Goal: Transaction & Acquisition: Subscribe to service/newsletter

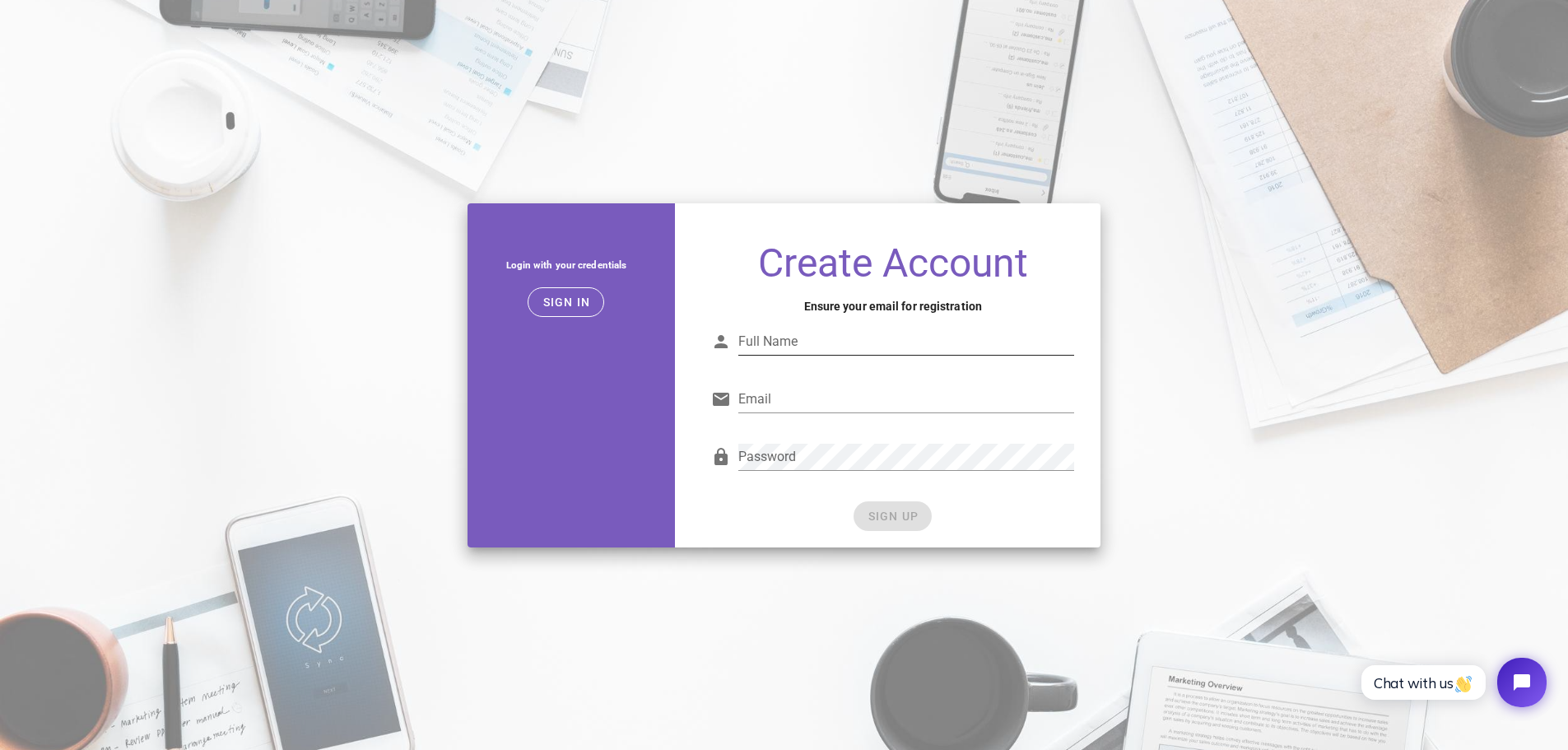
click at [792, 340] on input "Full Name" at bounding box center [906, 341] width 336 height 27
type input "Martin Jennings"
type input "martinjennings@live.com"
click at [892, 515] on span "SIGN UP" at bounding box center [892, 516] width 52 height 13
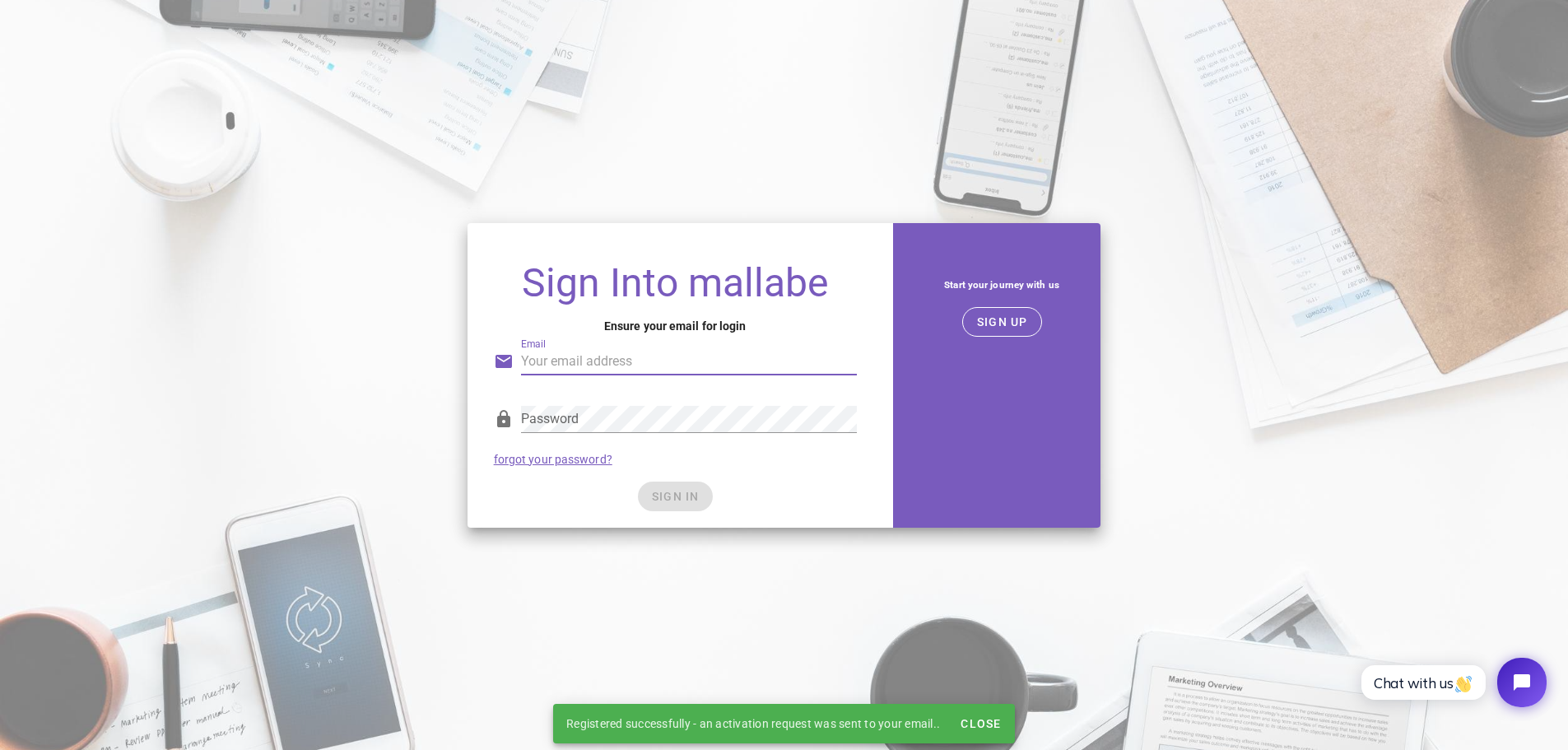
click at [602, 365] on input "Email" at bounding box center [689, 361] width 336 height 27
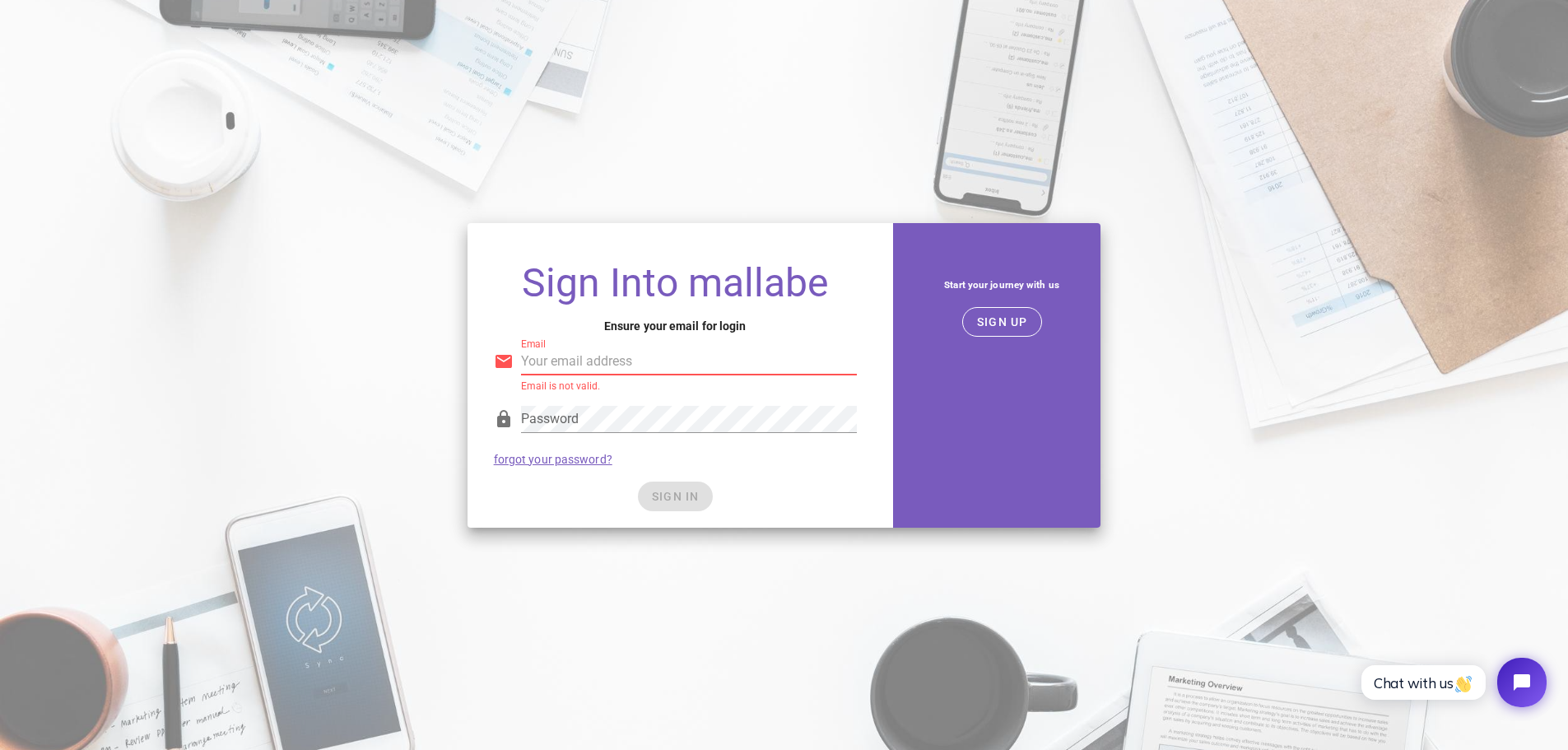
type input "martinjennings@live.com"
click at [688, 500] on div "SIGN IN" at bounding box center [675, 496] width 363 height 29
click at [659, 494] on span "SIGN IN" at bounding box center [675, 497] width 48 height 13
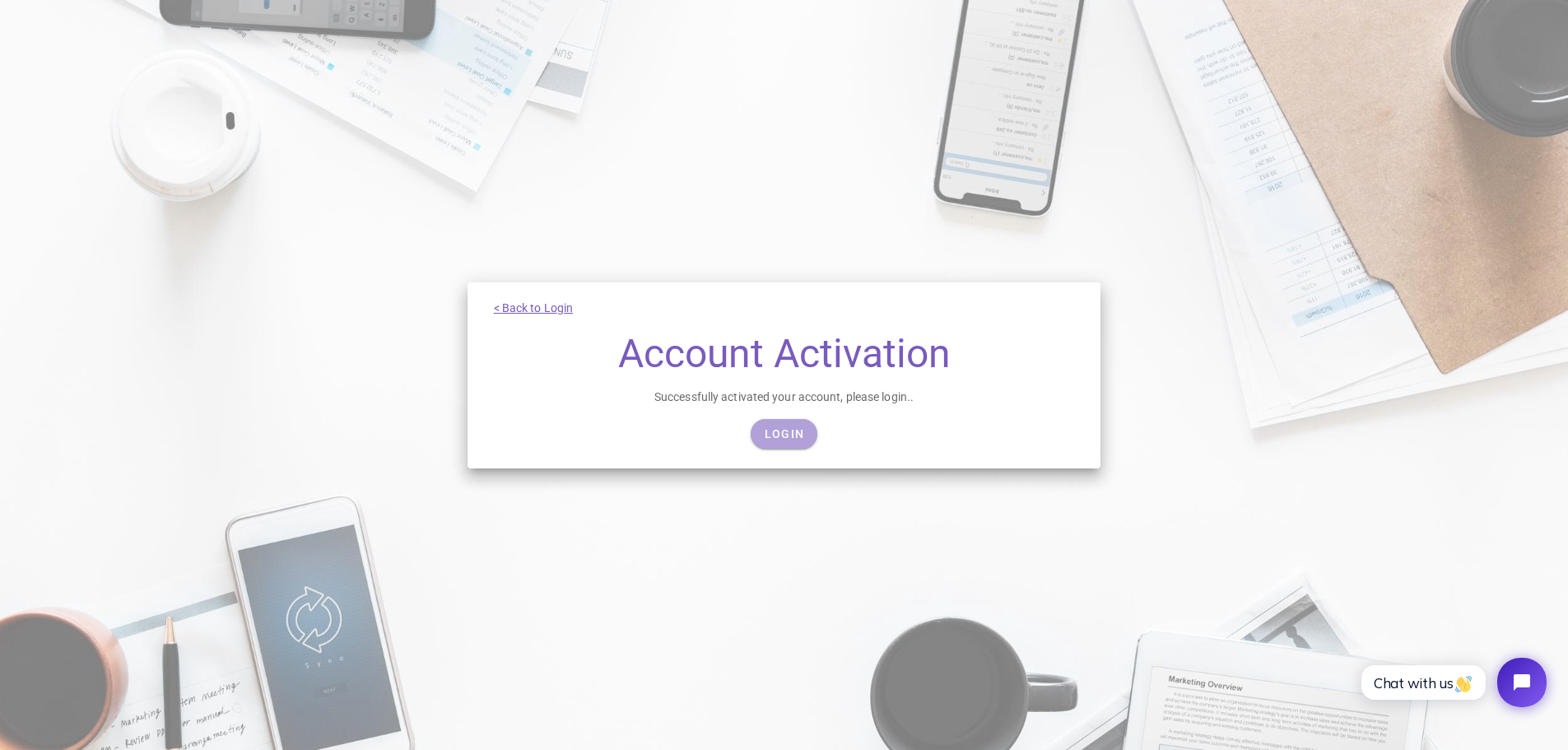
click at [772, 433] on span "Login" at bounding box center [784, 434] width 41 height 13
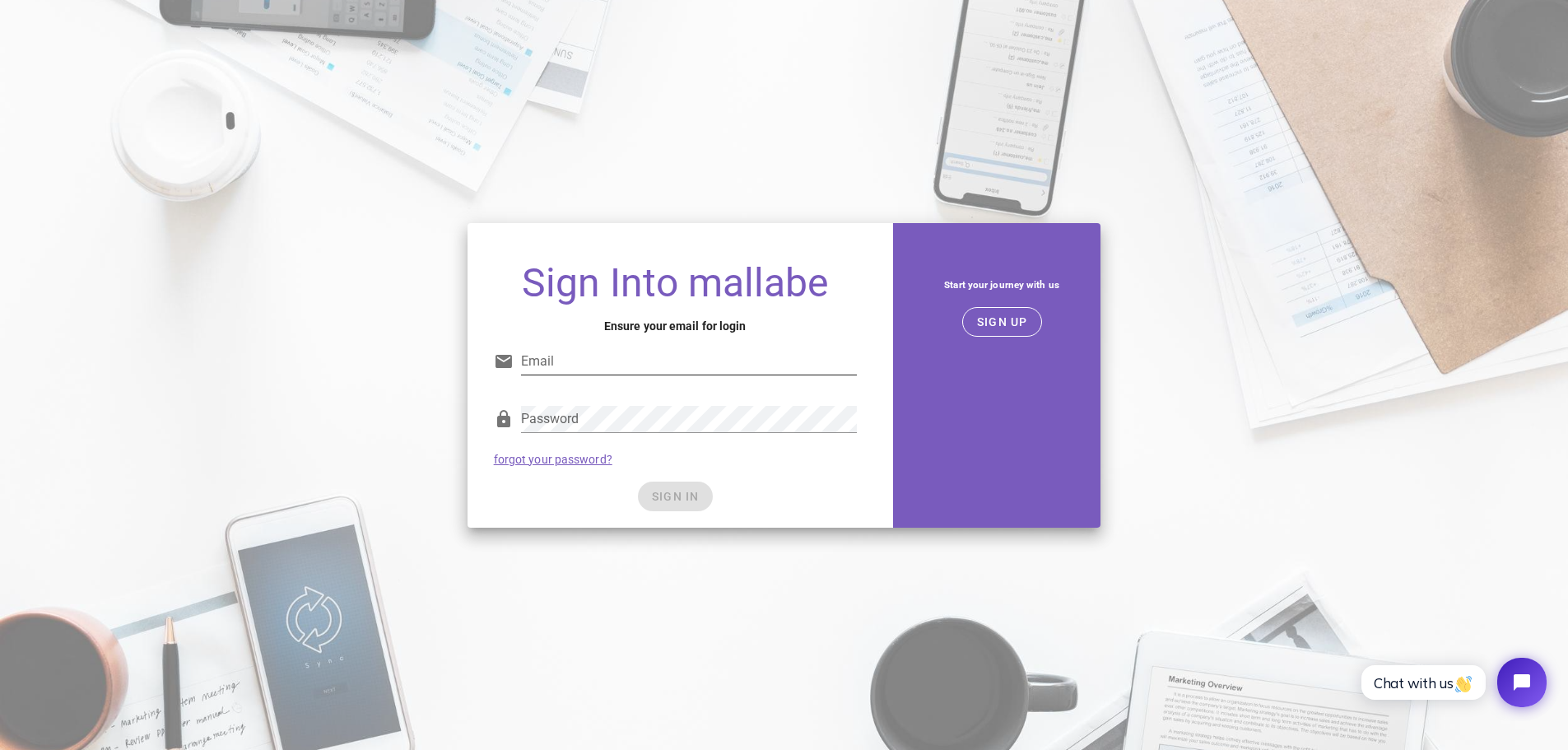
click at [573, 351] on input "Email" at bounding box center [689, 361] width 336 height 27
type input "[EMAIL_ADDRESS][DOMAIN_NAME]"
click at [551, 505] on div "SIGN IN" at bounding box center [675, 496] width 363 height 29
click at [643, 499] on button "SIGN IN" at bounding box center [675, 496] width 75 height 29
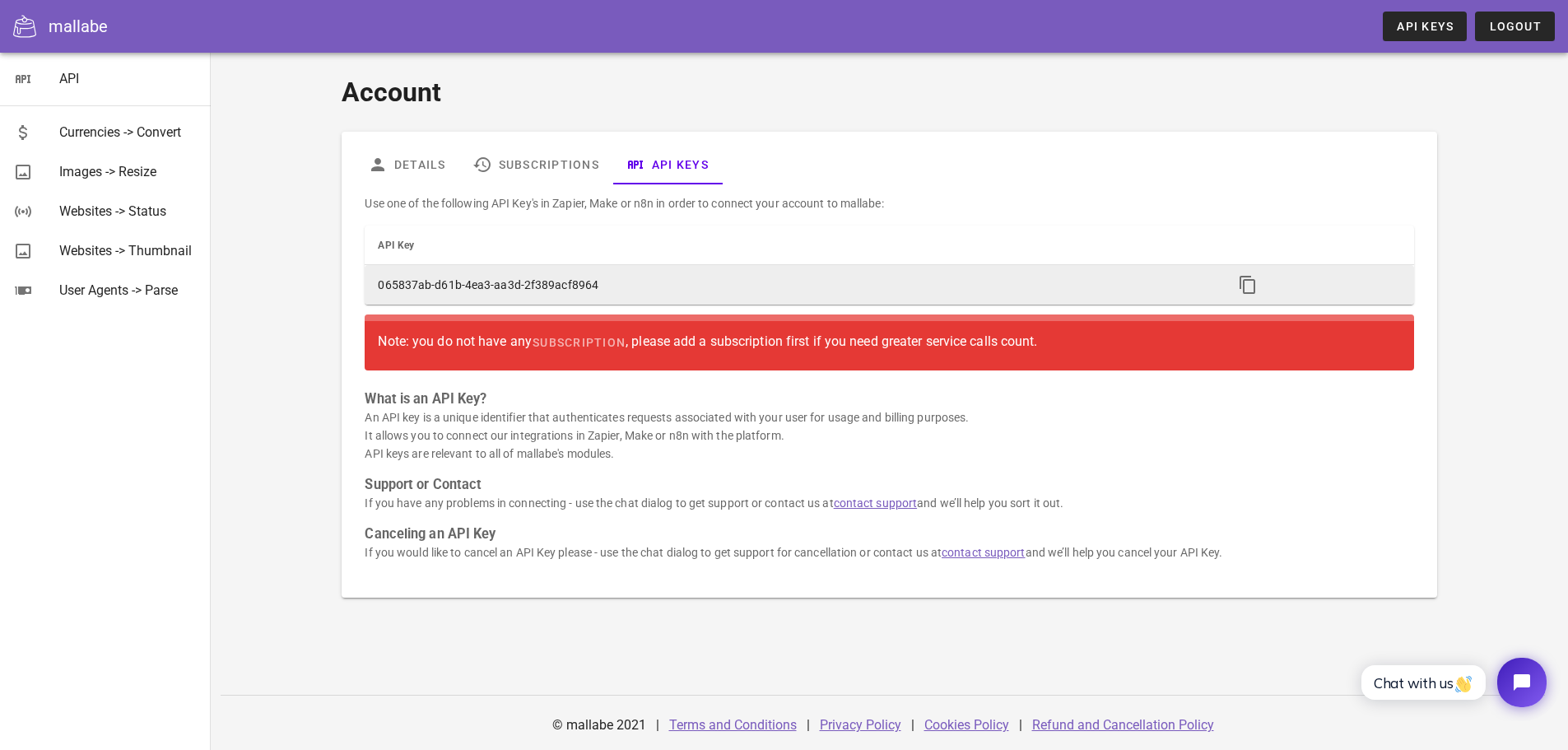
click at [630, 282] on td "065837ab-d61b-4ea3-aa3d-2f389acf8964" at bounding box center [792, 285] width 854 height 40
click at [1238, 289] on icon "button" at bounding box center [1248, 284] width 20 height 20
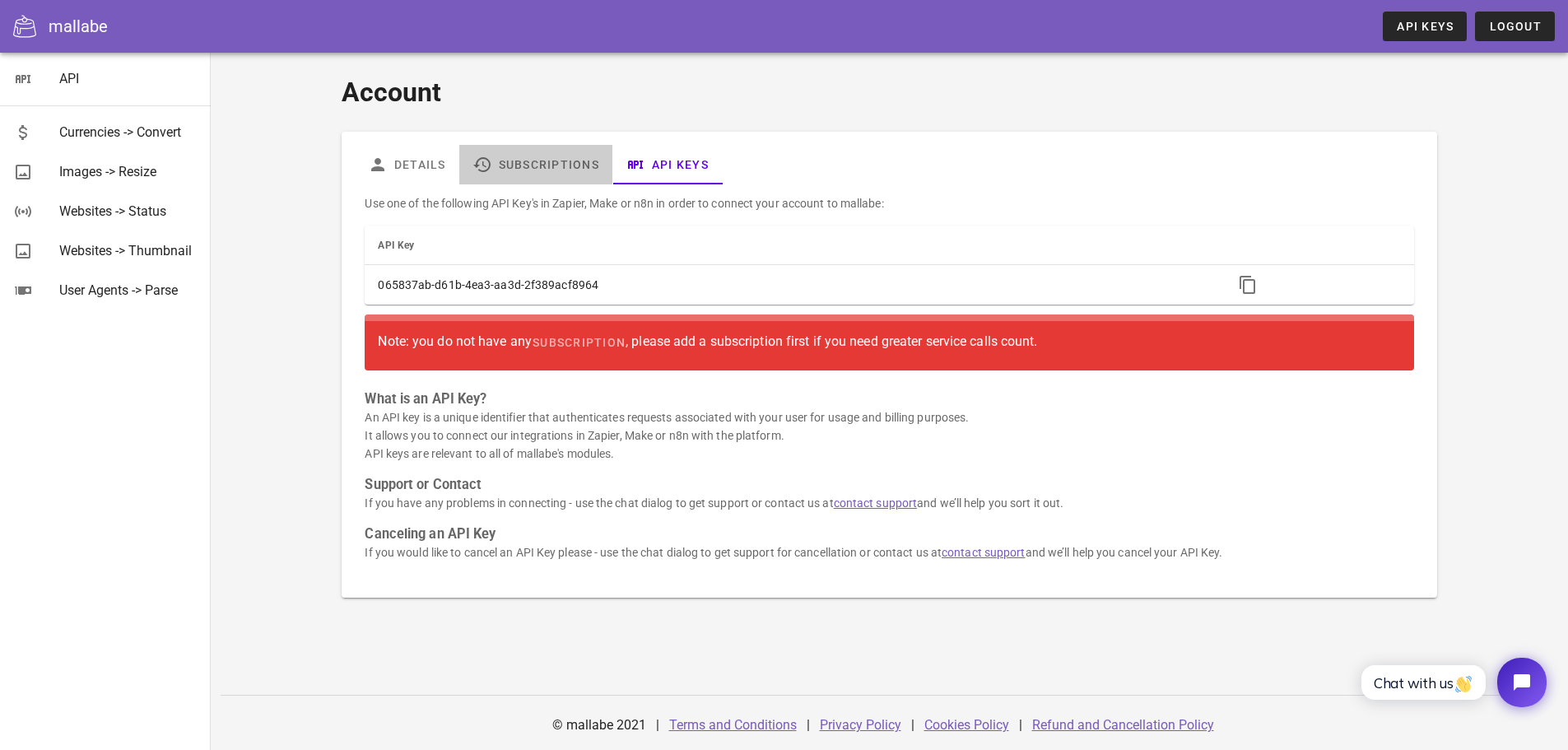
click at [544, 171] on link "Subscriptions" at bounding box center [535, 165] width 153 height 40
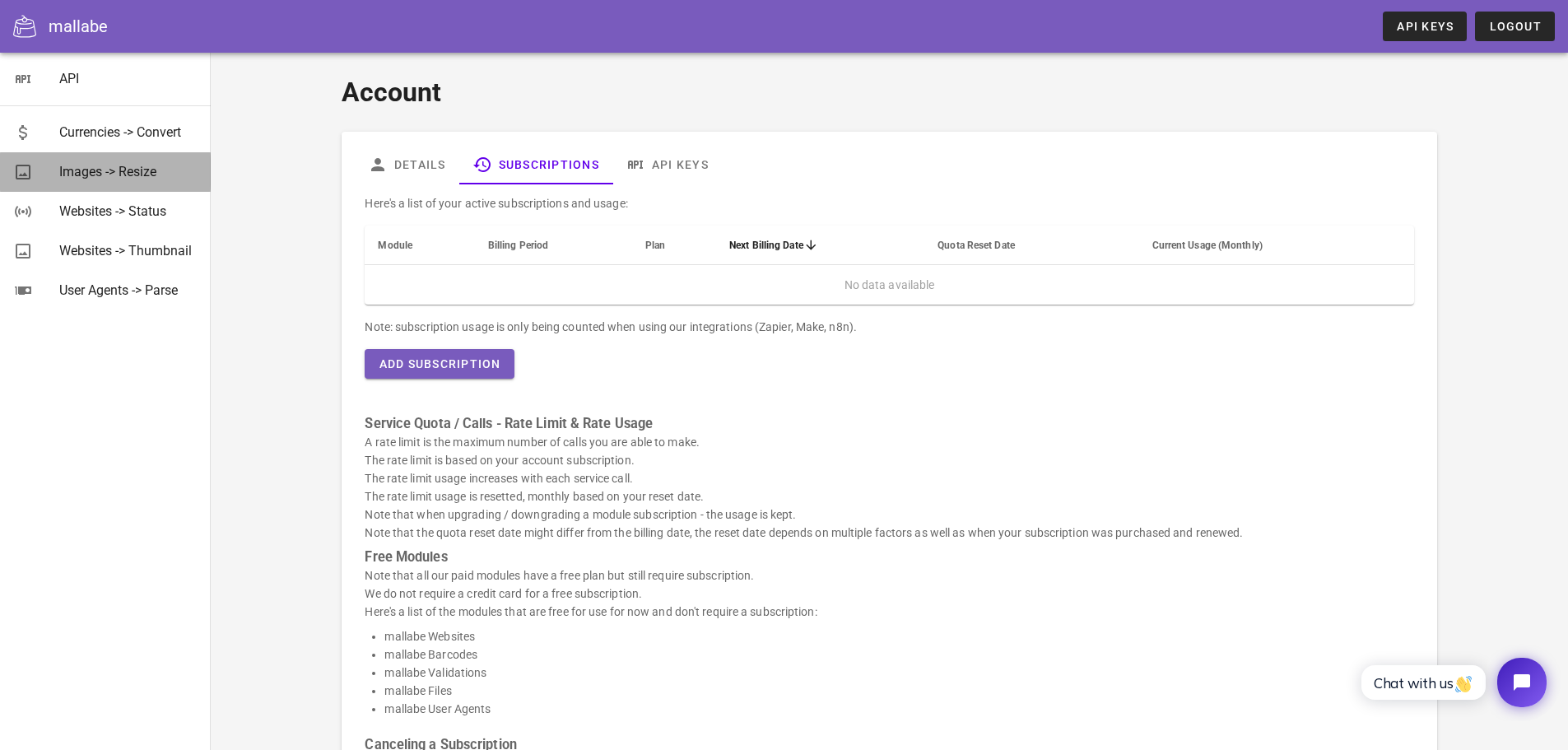
click at [111, 166] on div "Images -> Resize" at bounding box center [129, 172] width 138 height 15
click at [110, 167] on div "Images -> Resize" at bounding box center [129, 172] width 138 height 15
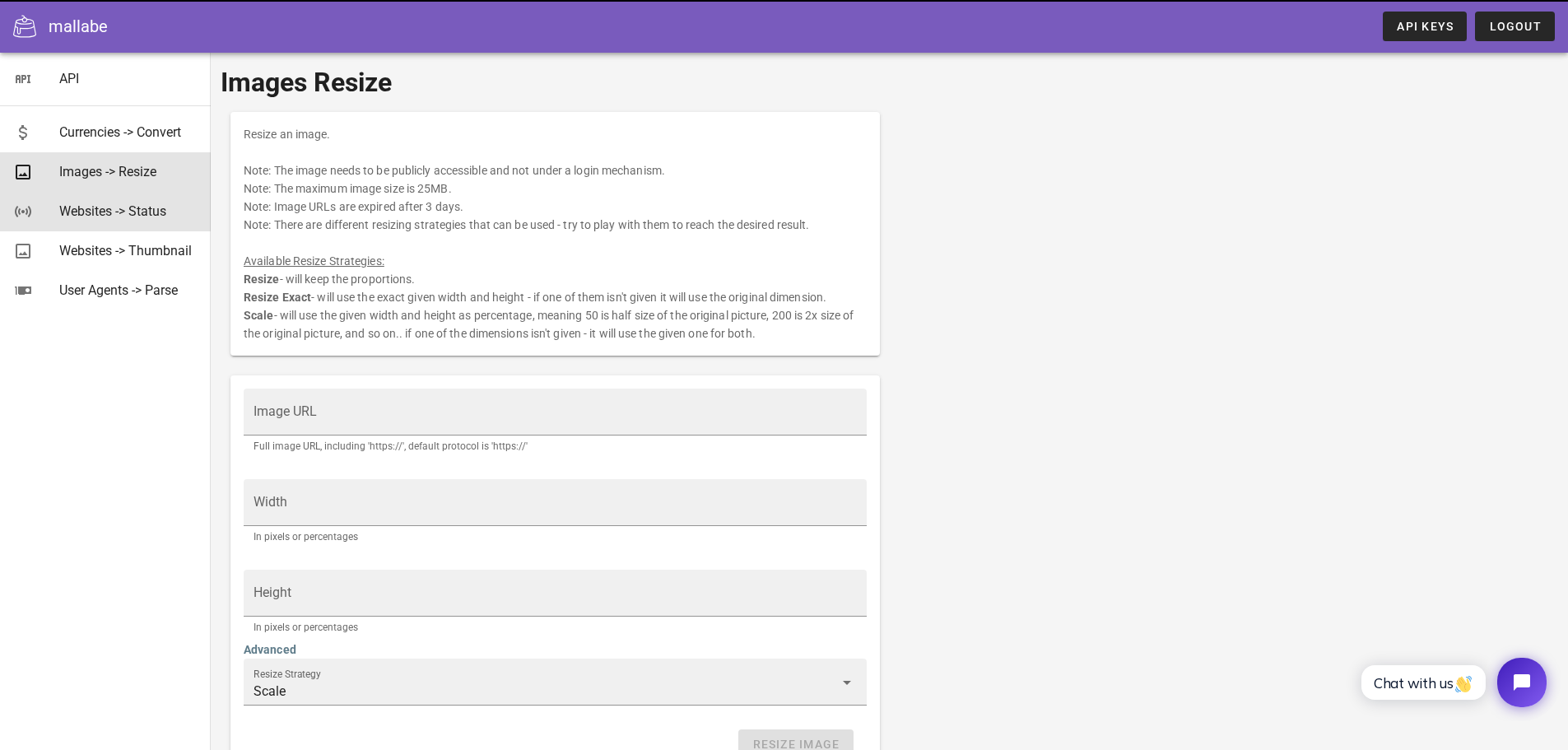
click at [100, 222] on div "Websites -> Status" at bounding box center [129, 210] width 138 height 35
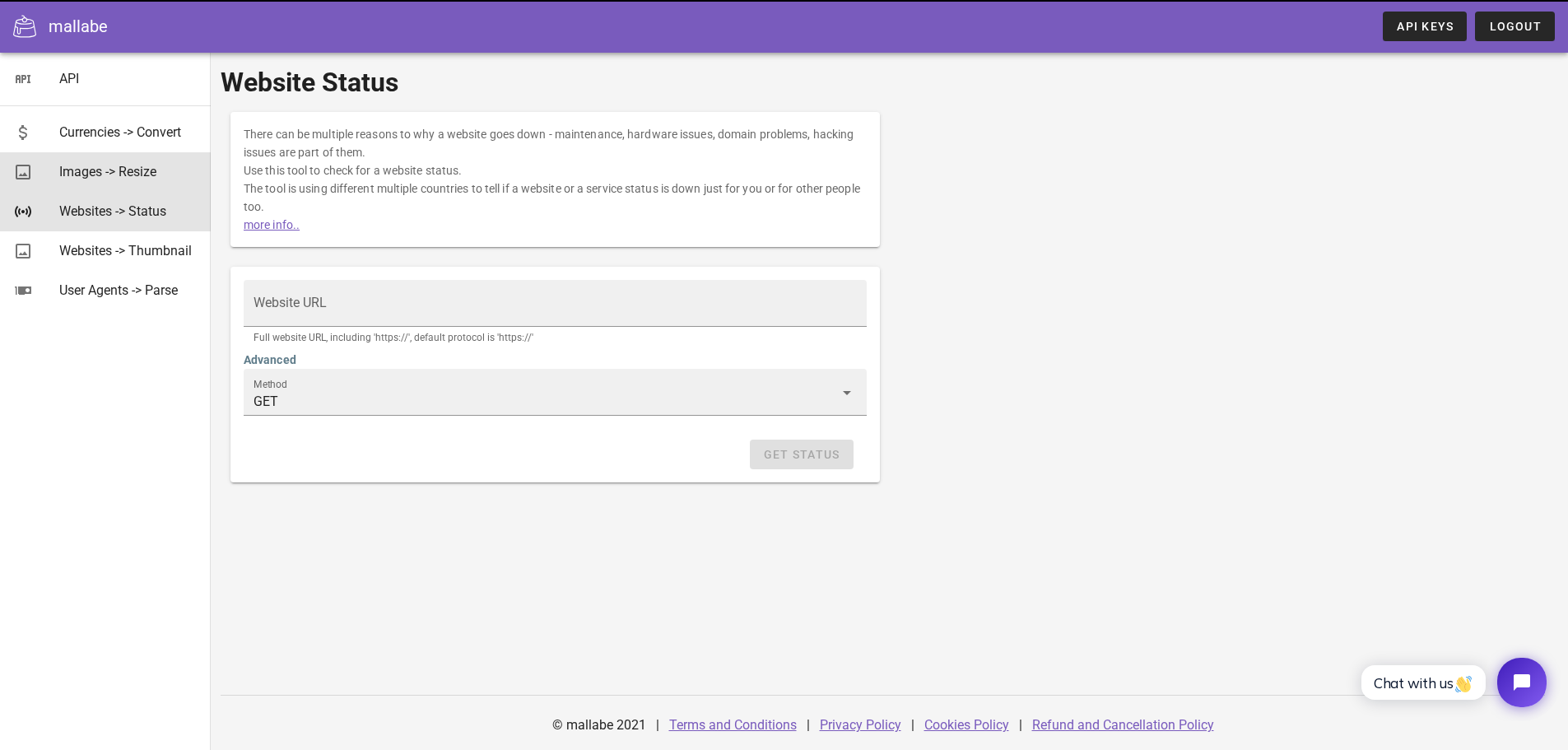
click at [103, 175] on div "Images -> Resize" at bounding box center [129, 172] width 138 height 15
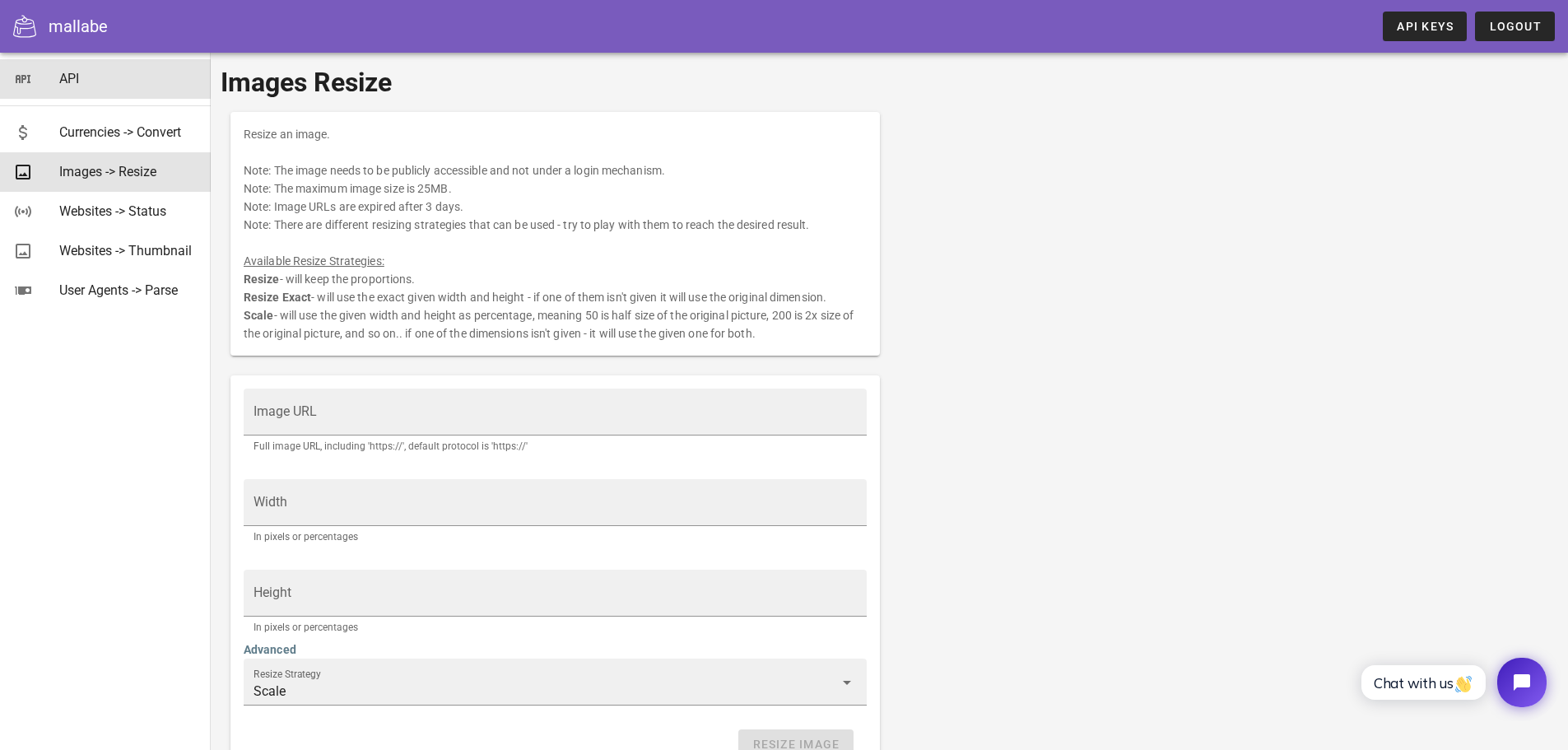
click at [64, 78] on div "API" at bounding box center [129, 79] width 138 height 15
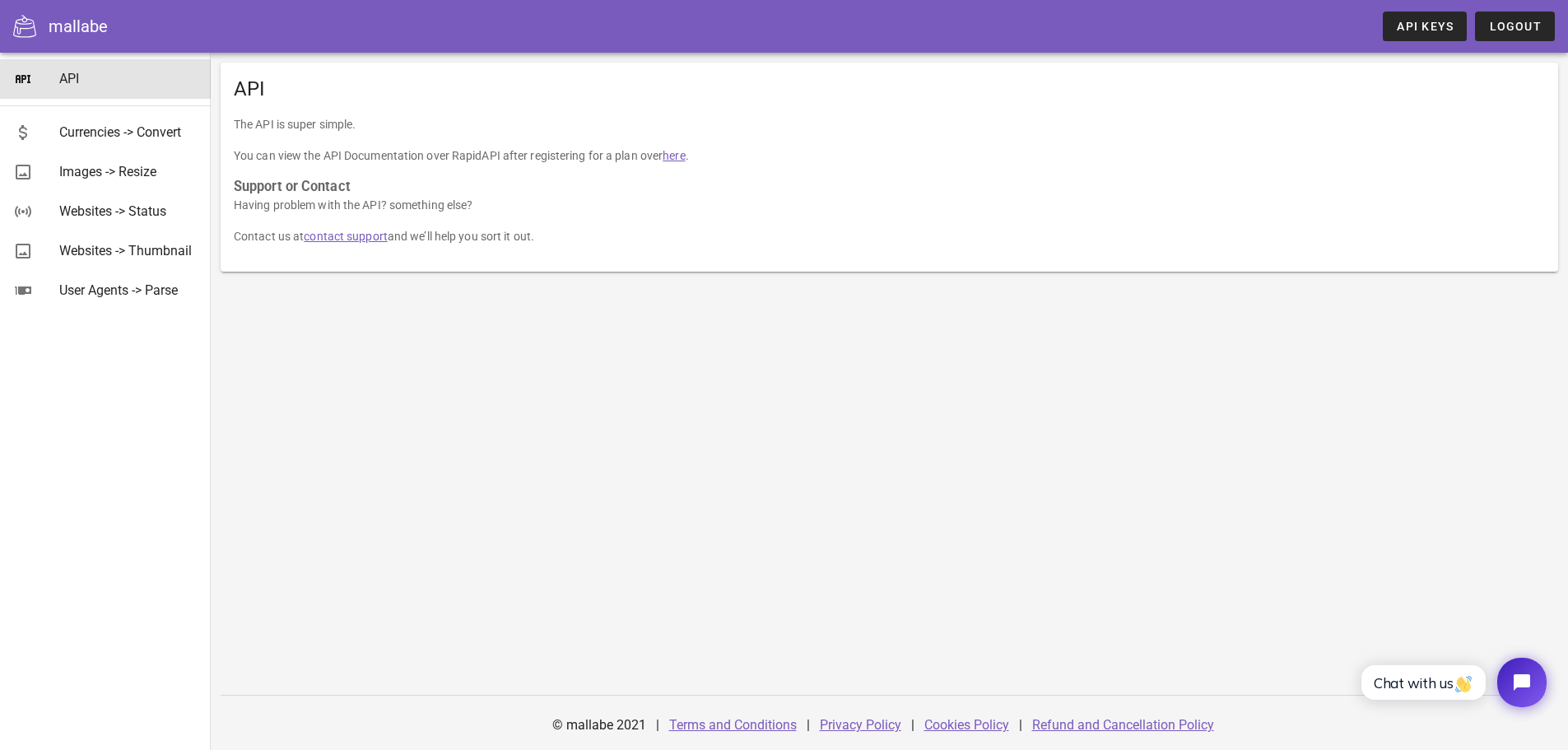
click at [677, 160] on link "here" at bounding box center [673, 155] width 22 height 13
click at [64, 79] on div "API" at bounding box center [129, 79] width 138 height 15
click at [1422, 22] on span "API Keys" at bounding box center [1424, 27] width 58 height 13
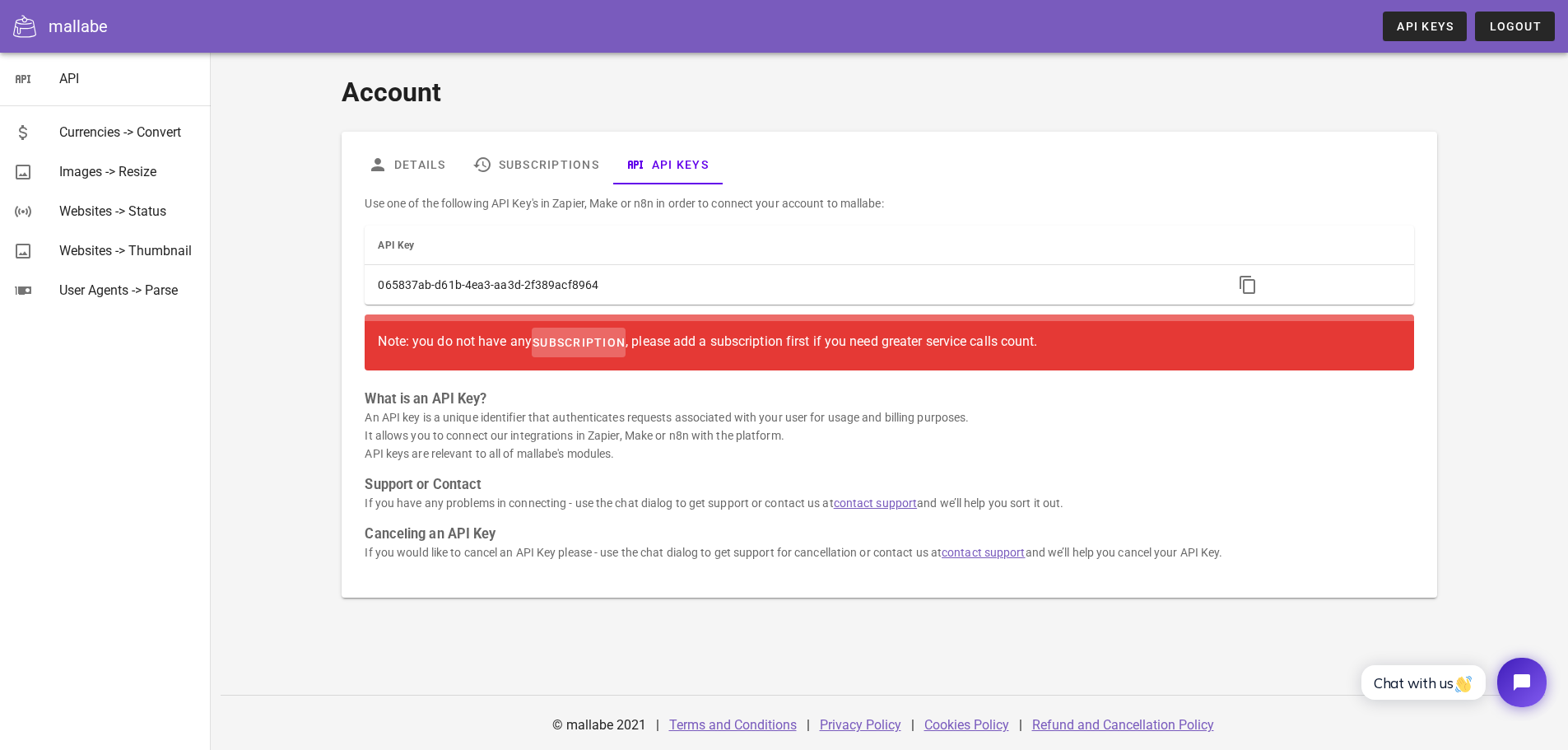
click at [577, 343] on span "subscription" at bounding box center [578, 342] width 94 height 13
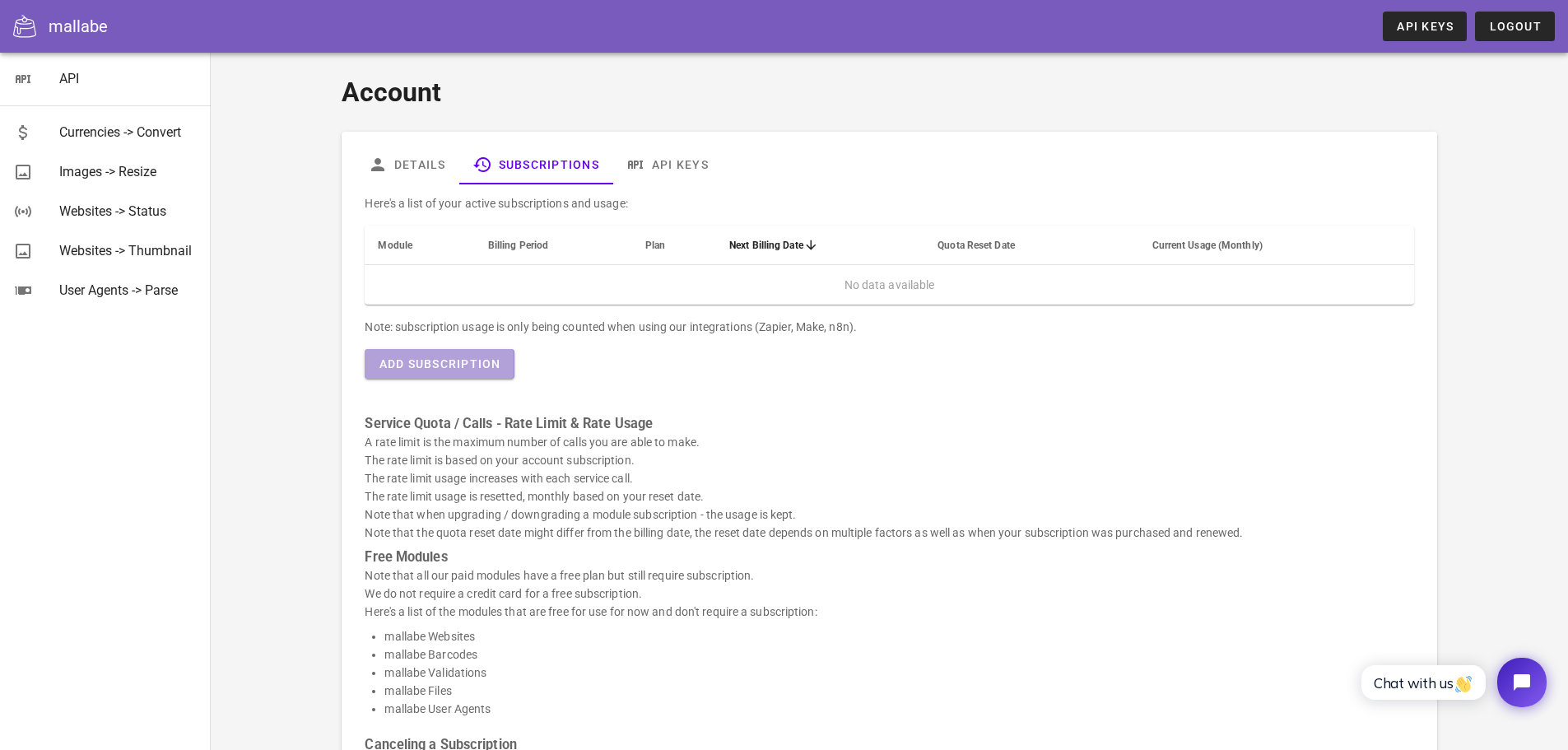
click at [441, 362] on span "Add Subscription" at bounding box center [438, 364] width 122 height 13
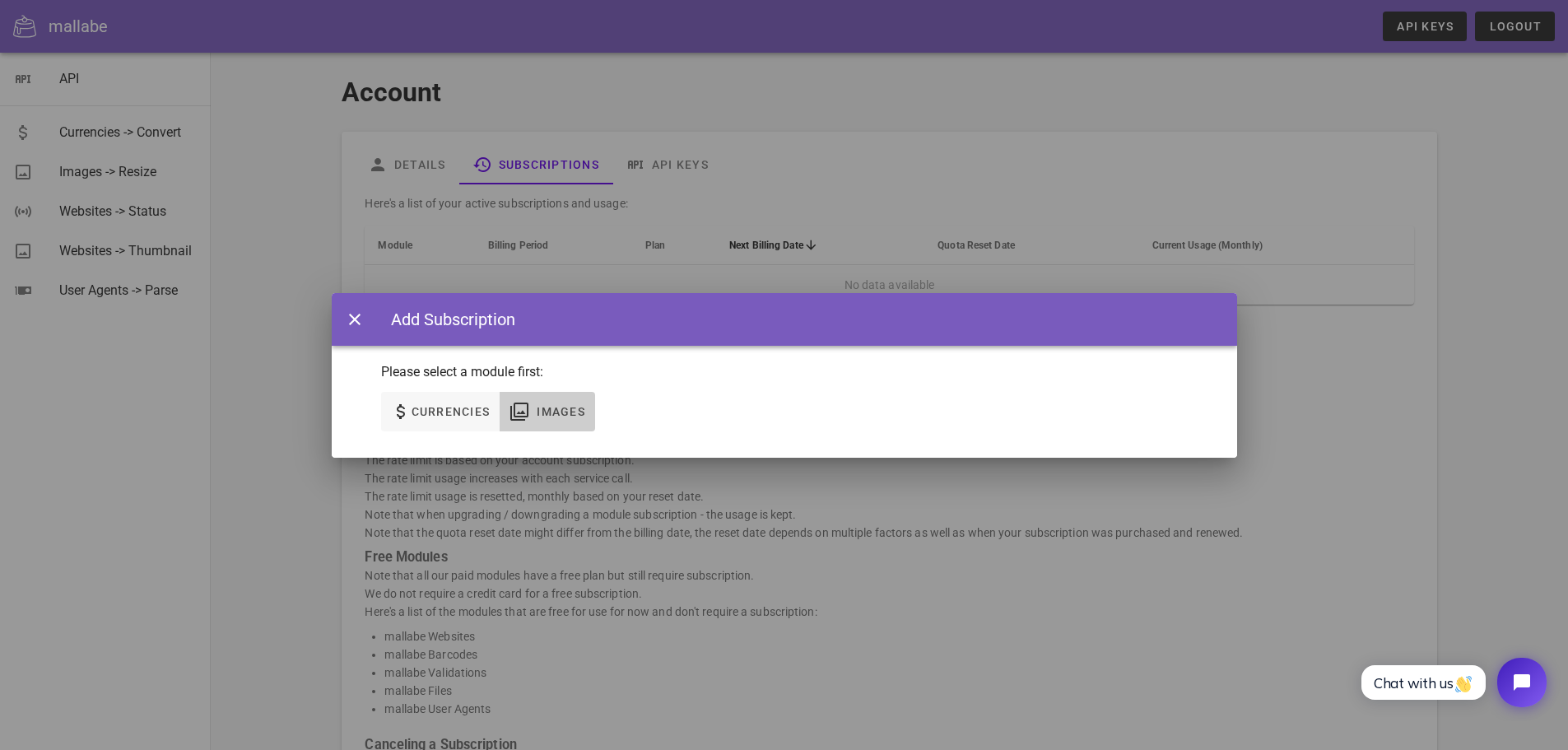
click at [539, 410] on span "Images" at bounding box center [560, 412] width 49 height 13
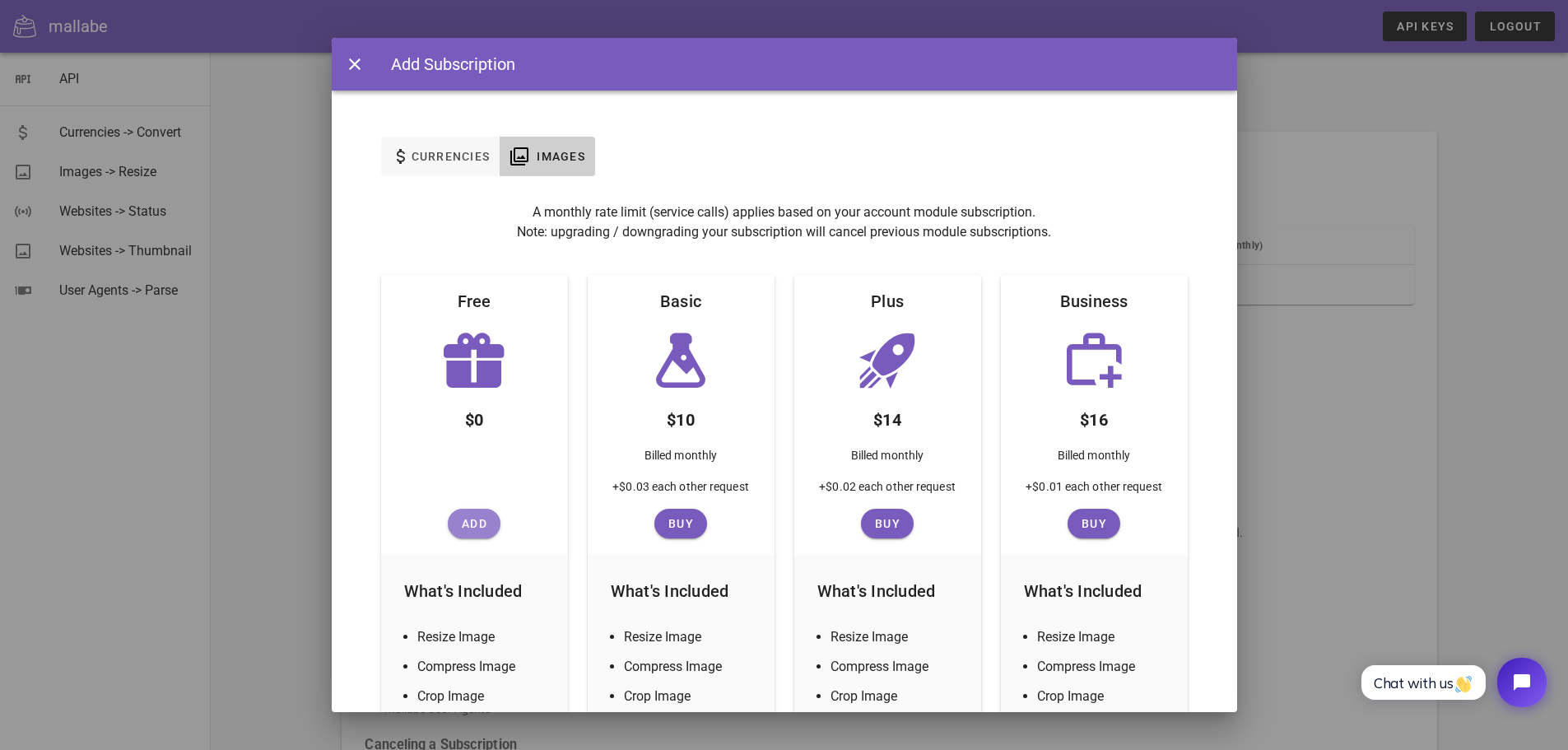
click at [465, 521] on span "Add" at bounding box center [474, 523] width 40 height 13
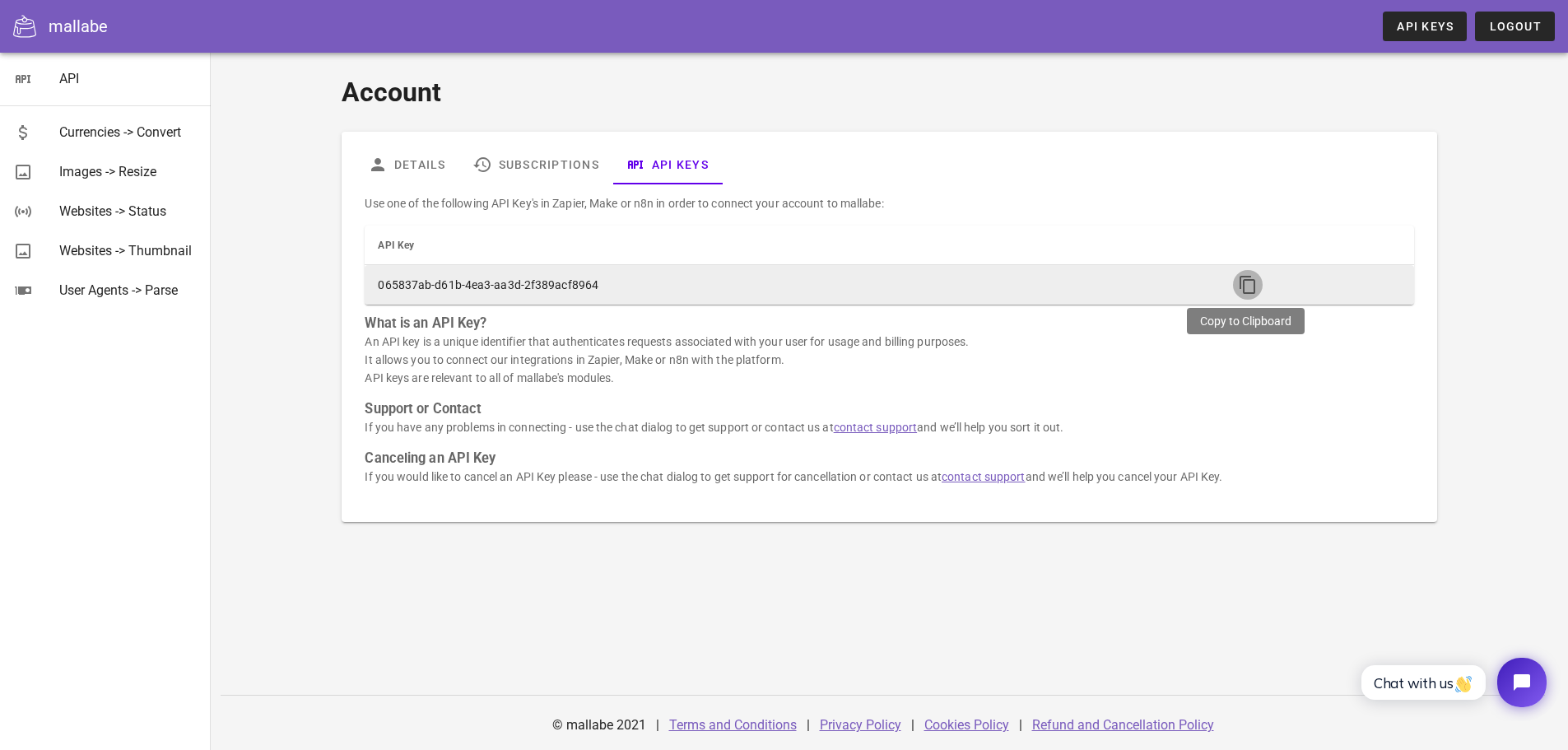
click at [1239, 282] on icon "button" at bounding box center [1248, 284] width 20 height 20
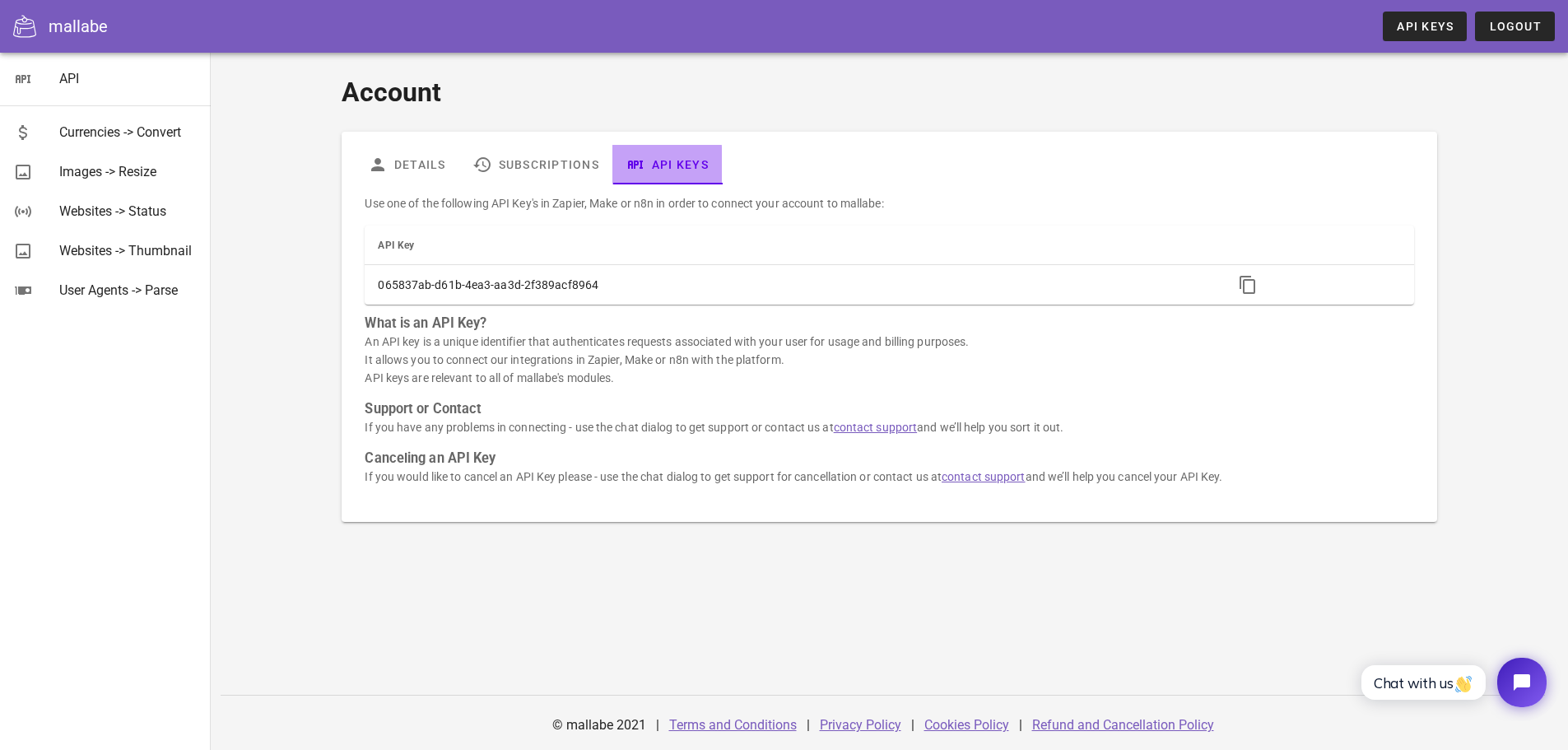
click at [687, 165] on link "API Keys" at bounding box center [666, 165] width 109 height 40
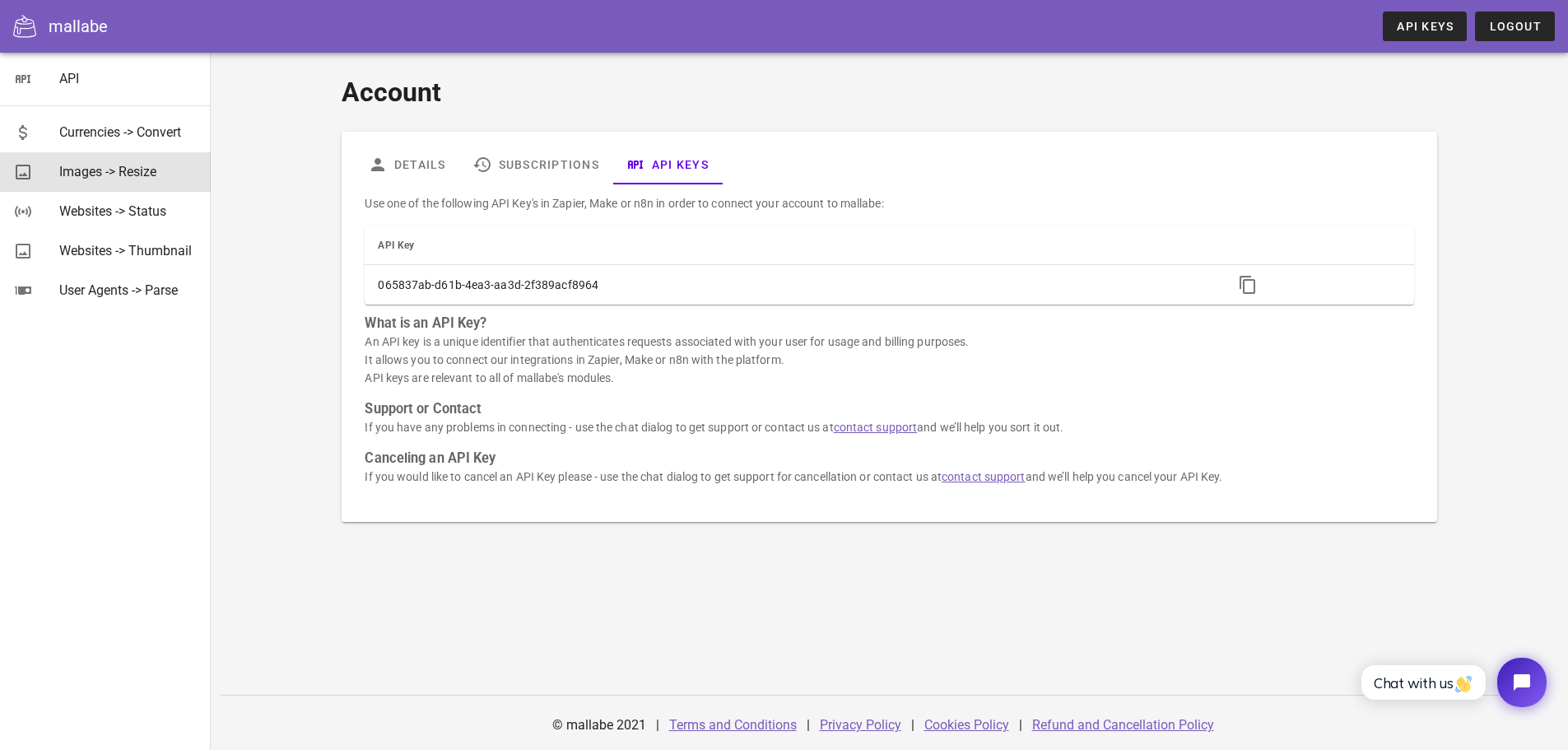
click at [121, 167] on div "Images -> Resize" at bounding box center [129, 172] width 138 height 15
